Goal: Check status

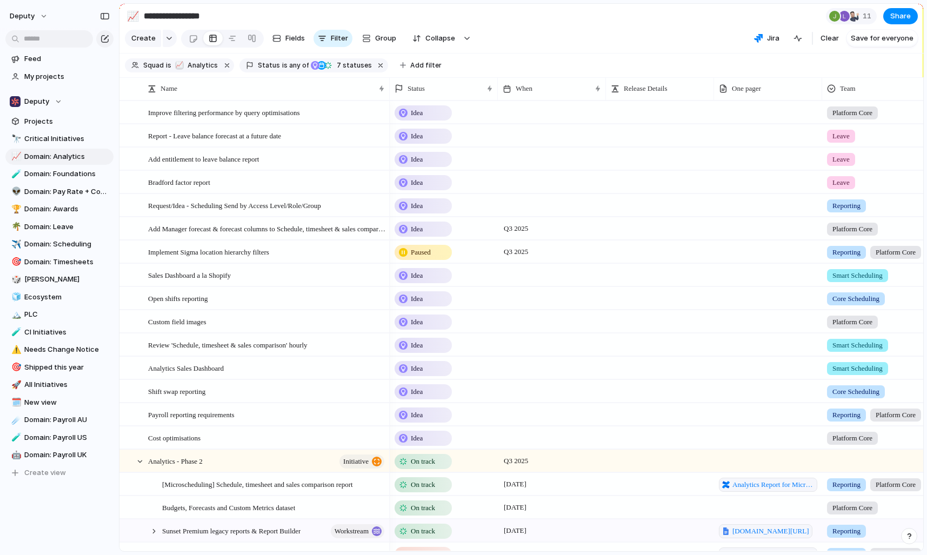
scroll to position [262, 0]
